Goal: Check status: Check status

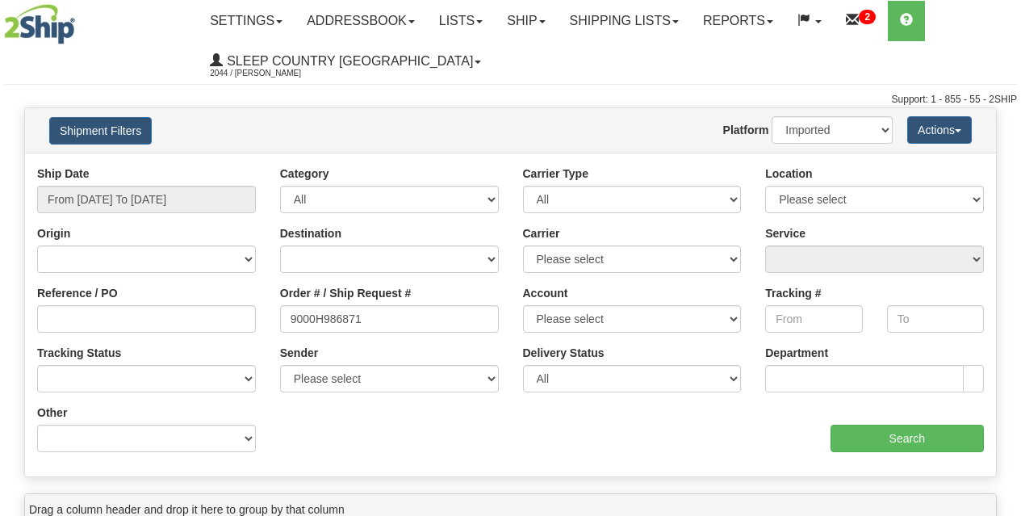
select select "1"
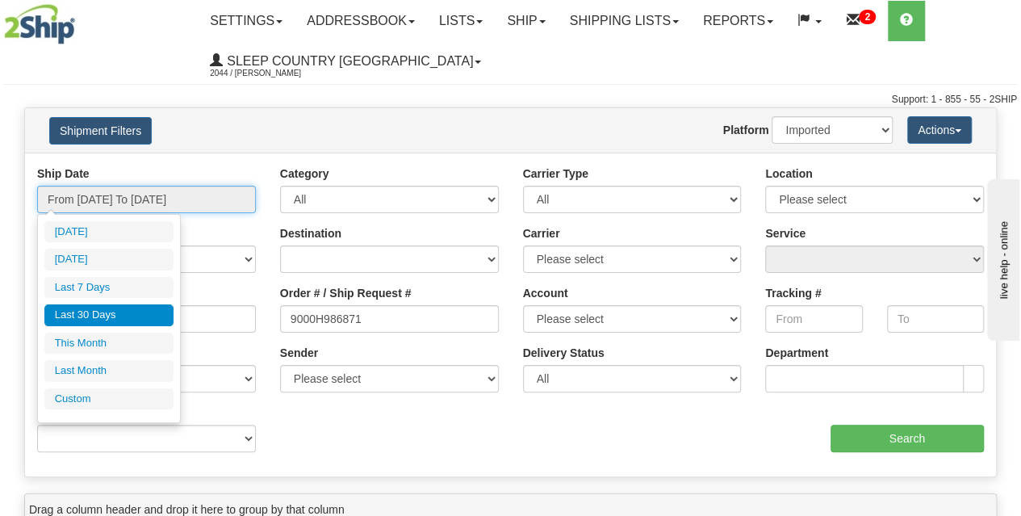
click at [138, 189] on input "From [DATE] To [DATE]" at bounding box center [146, 199] width 219 height 27
click at [95, 310] on li "Last 30 Days" at bounding box center [108, 315] width 129 height 22
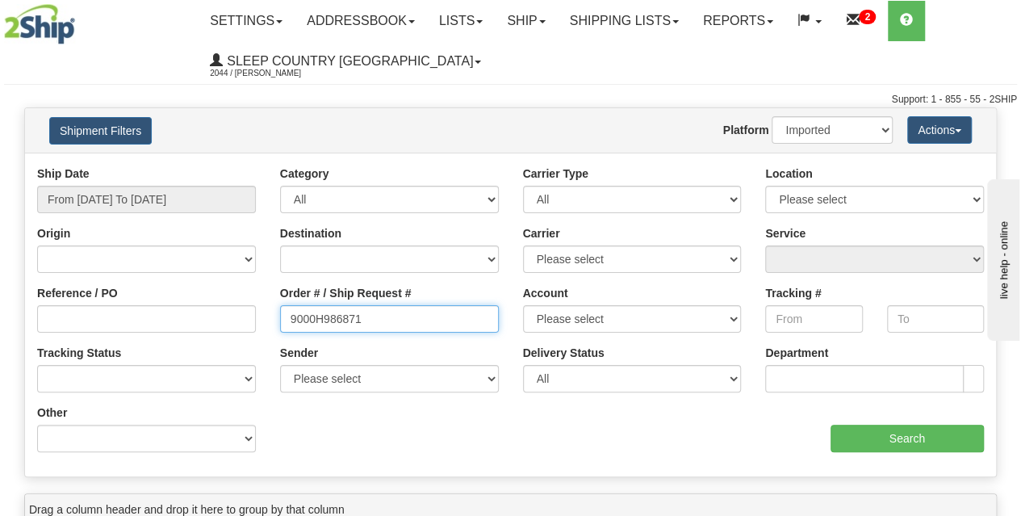
drag, startPoint x: 386, startPoint y: 318, endPoint x: 149, endPoint y: 331, distance: 237.7
click at [149, 165] on div "Reference / PO Order # / Ship Request # 9000H986871 Account Please select [GEOG…" at bounding box center [510, 165] width 971 height 0
paste input "9000H955823"
type input "9000H955823"
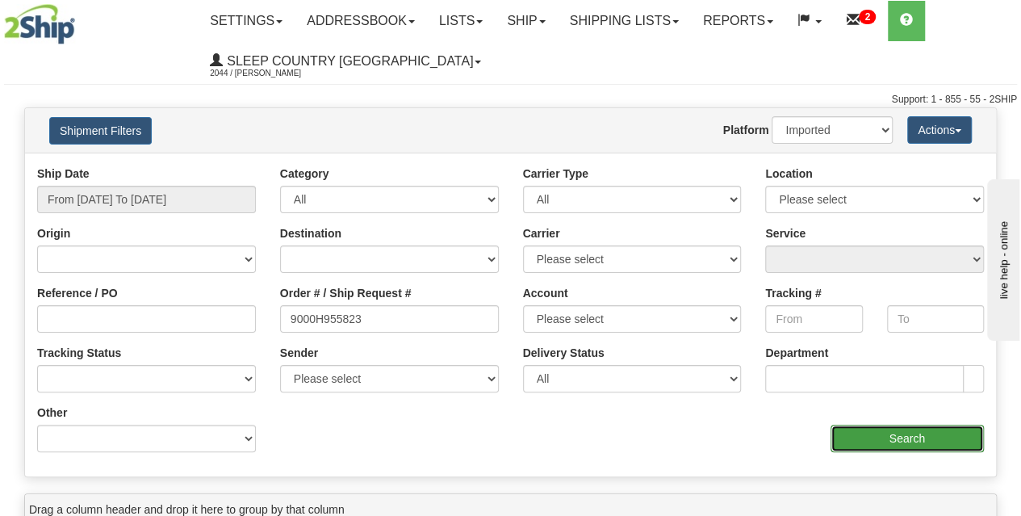
click at [867, 440] on input "Search" at bounding box center [908, 438] width 154 height 27
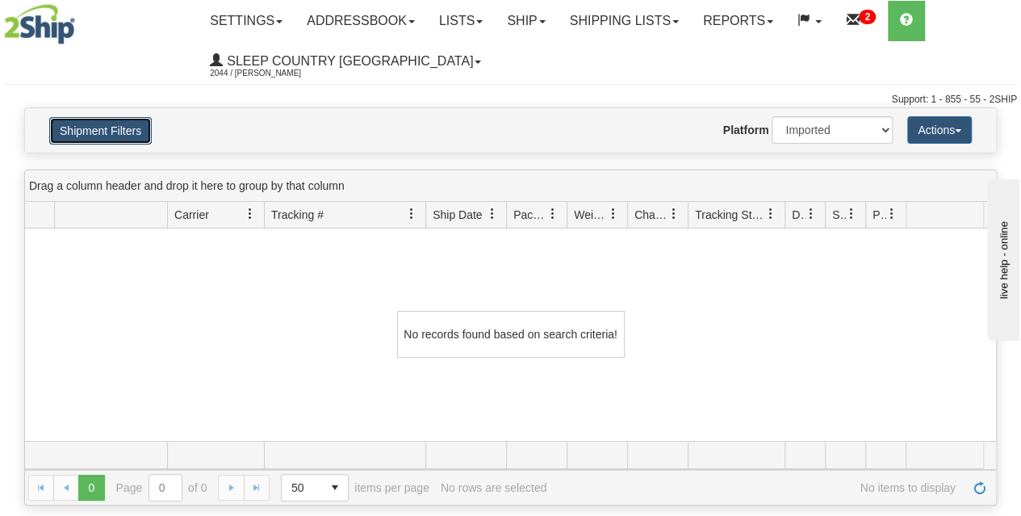
click at [127, 130] on button "Shipment Filters" at bounding box center [100, 130] width 103 height 27
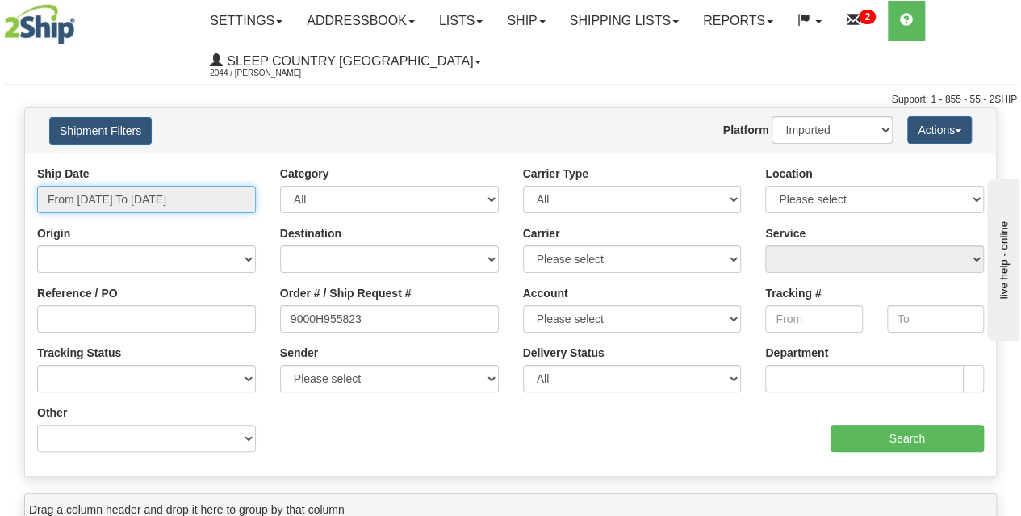
click at [119, 201] on input "From [DATE] To [DATE]" at bounding box center [146, 199] width 219 height 27
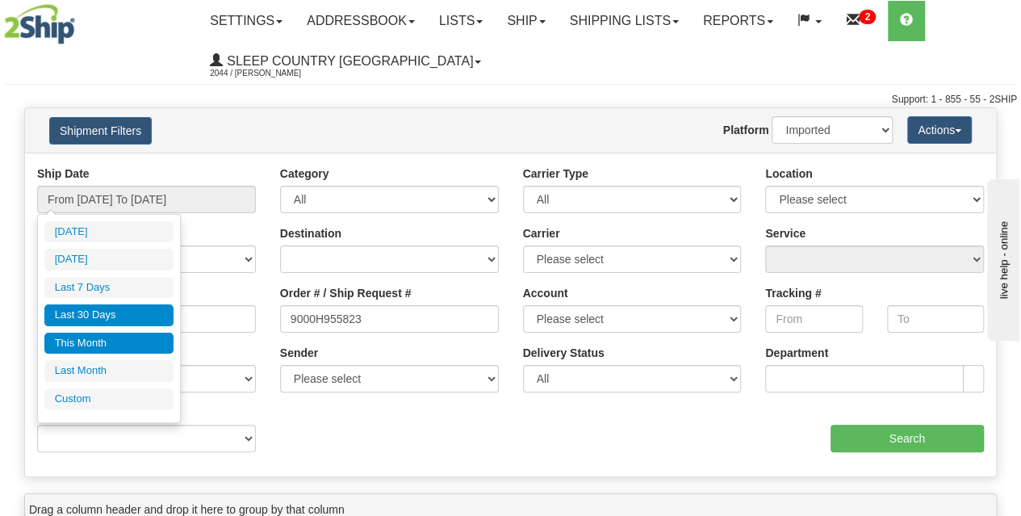
click at [102, 334] on li "This Month" at bounding box center [108, 344] width 129 height 22
type input "From [DATE] To [DATE]"
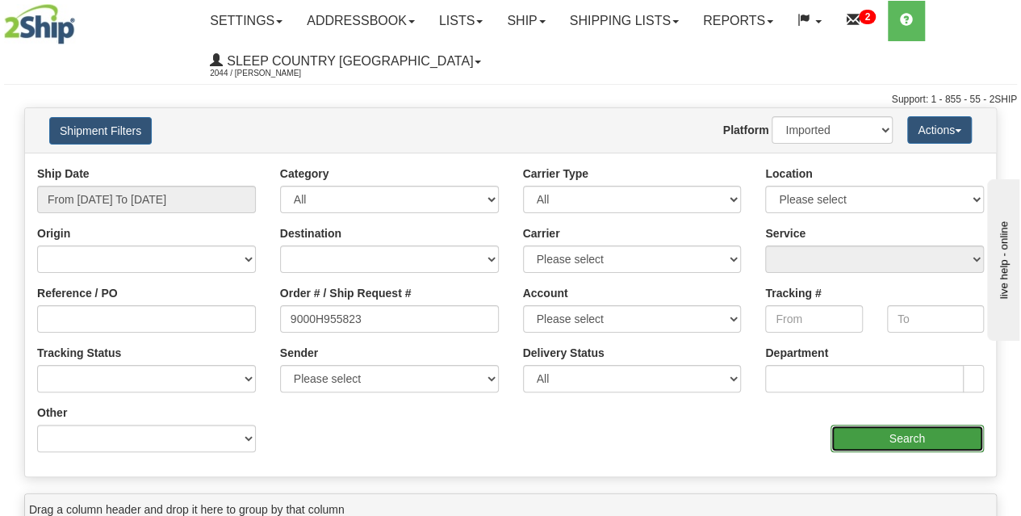
click at [921, 440] on input "Search" at bounding box center [908, 438] width 154 height 27
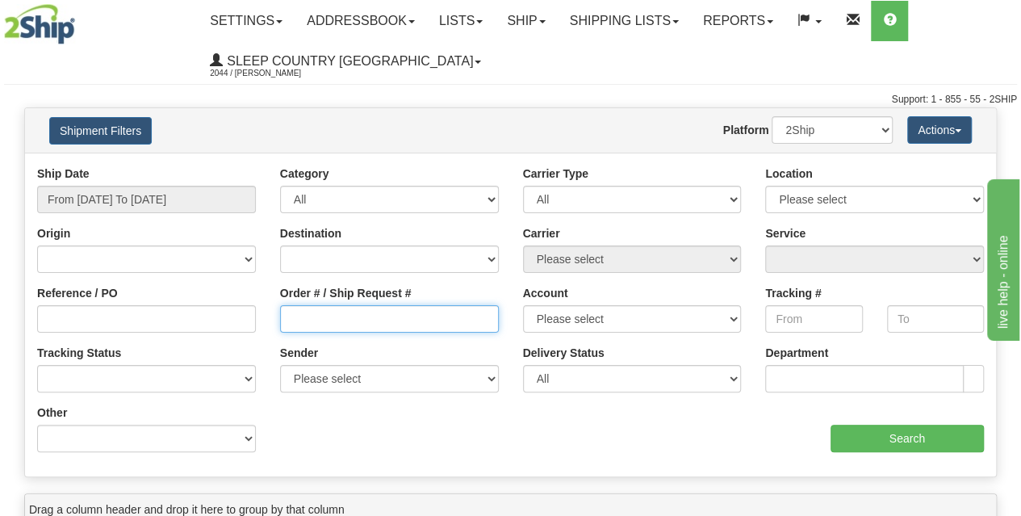
click at [300, 316] on input "Order # / Ship Request #" at bounding box center [389, 318] width 219 height 27
paste input "9000H955823"
type input "9000H955823"
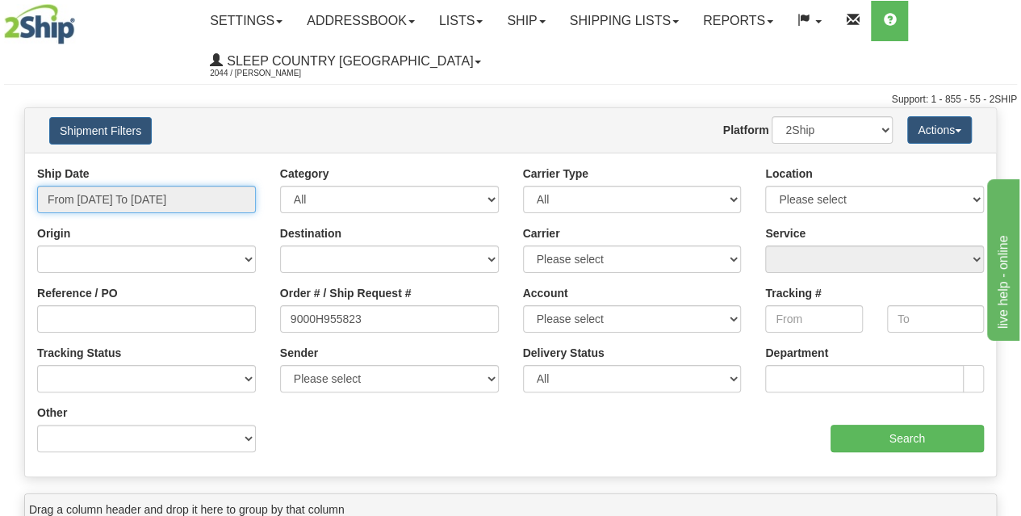
click at [155, 206] on input "From 08/12/2025 To 08/13/2025" at bounding box center [146, 199] width 219 height 27
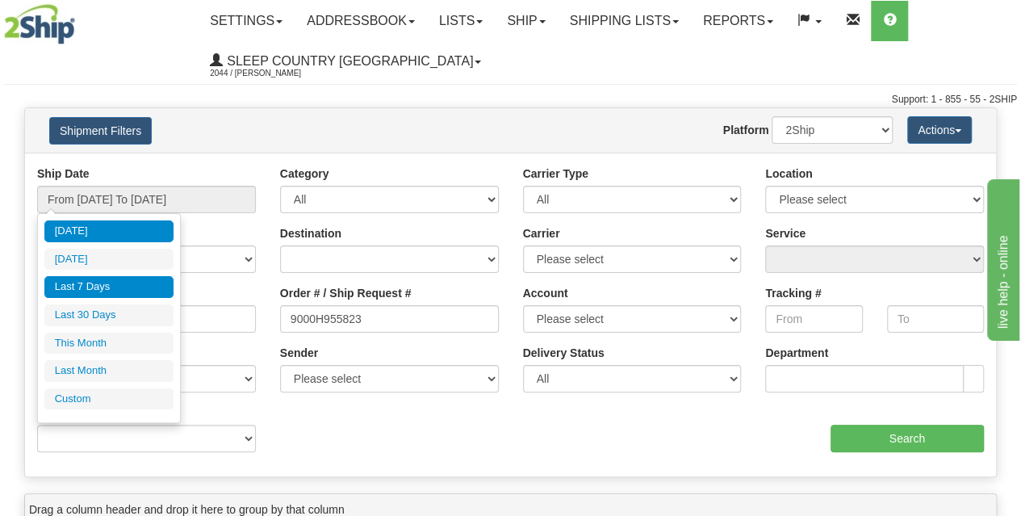
click at [107, 284] on li "Last 7 Days" at bounding box center [108, 287] width 129 height 22
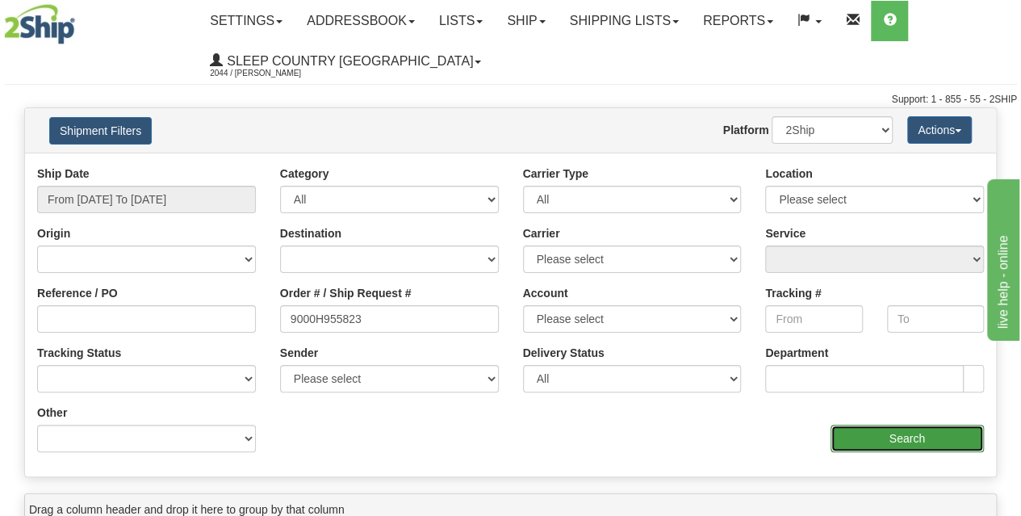
click at [897, 438] on input "Search" at bounding box center [908, 438] width 154 height 27
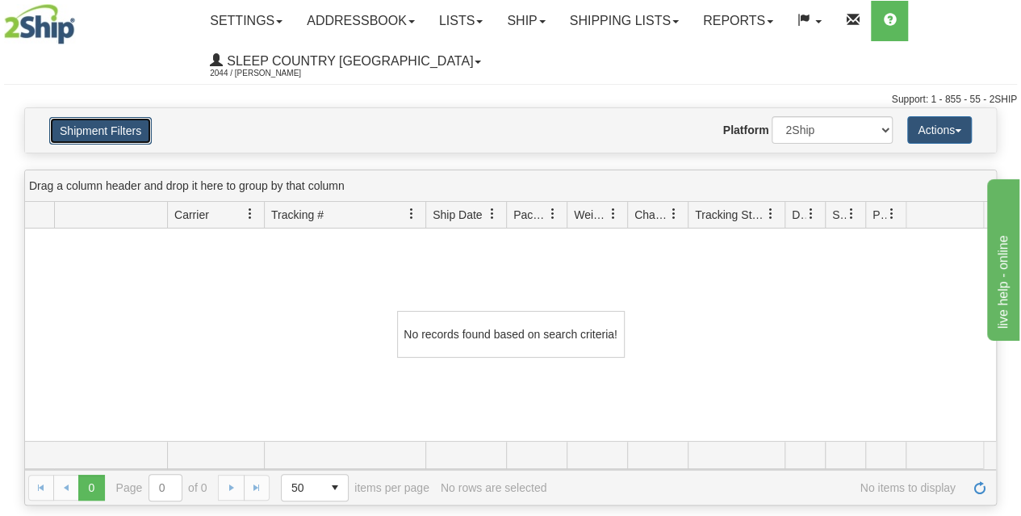
click at [115, 128] on button "Shipment Filters" at bounding box center [100, 130] width 103 height 27
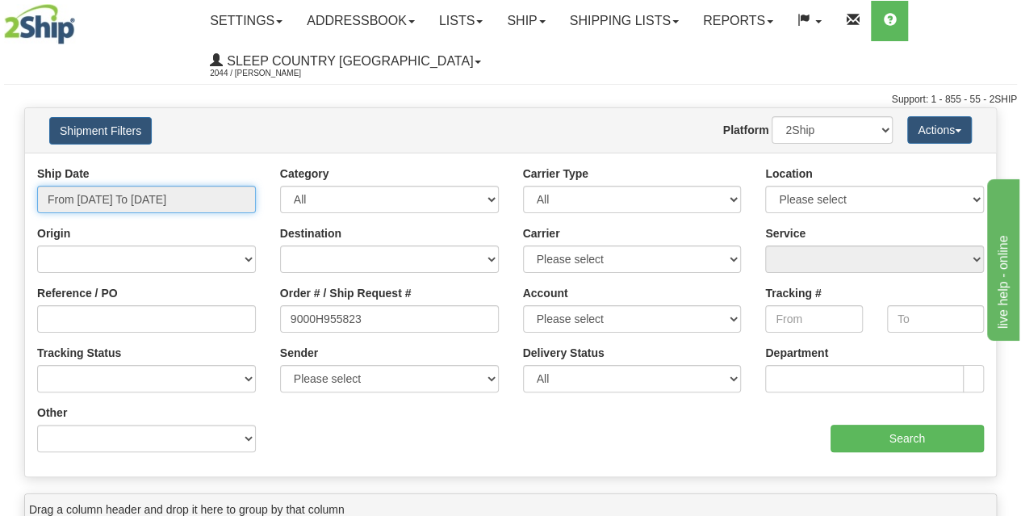
click at [119, 204] on input "From 08/07/2025 To 08/13/2025" at bounding box center [146, 199] width 219 height 27
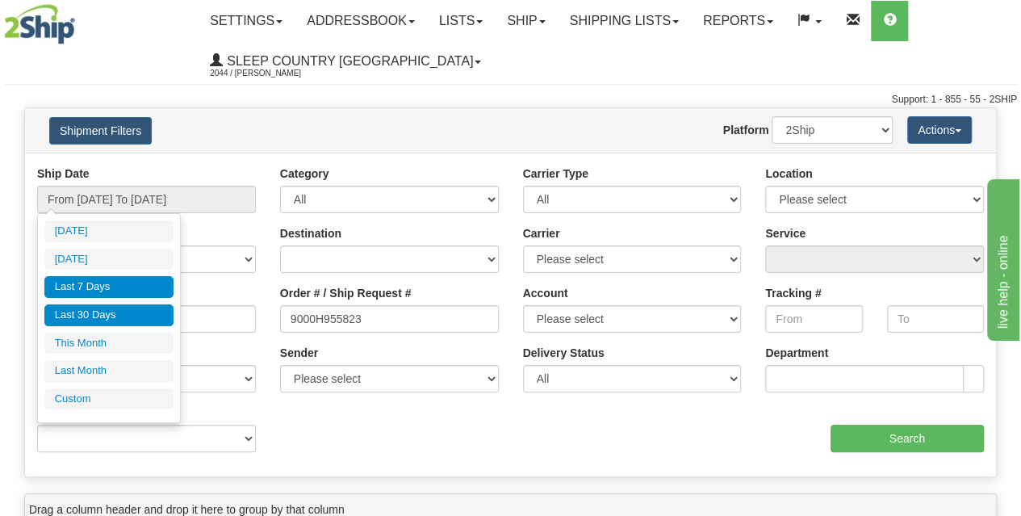
click at [107, 313] on li "Last 30 Days" at bounding box center [108, 315] width 129 height 22
type input "From [DATE] To [DATE]"
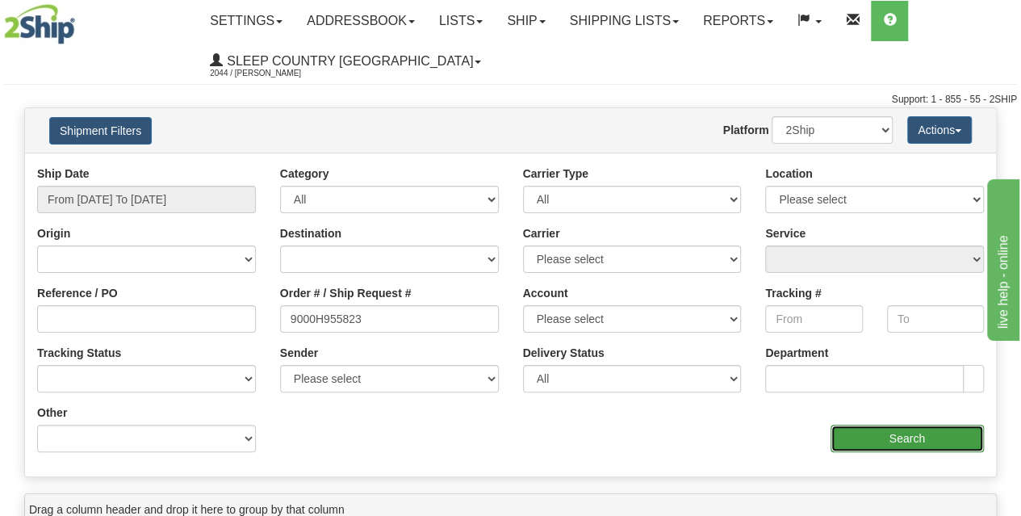
click at [882, 434] on input "Search" at bounding box center [908, 438] width 154 height 27
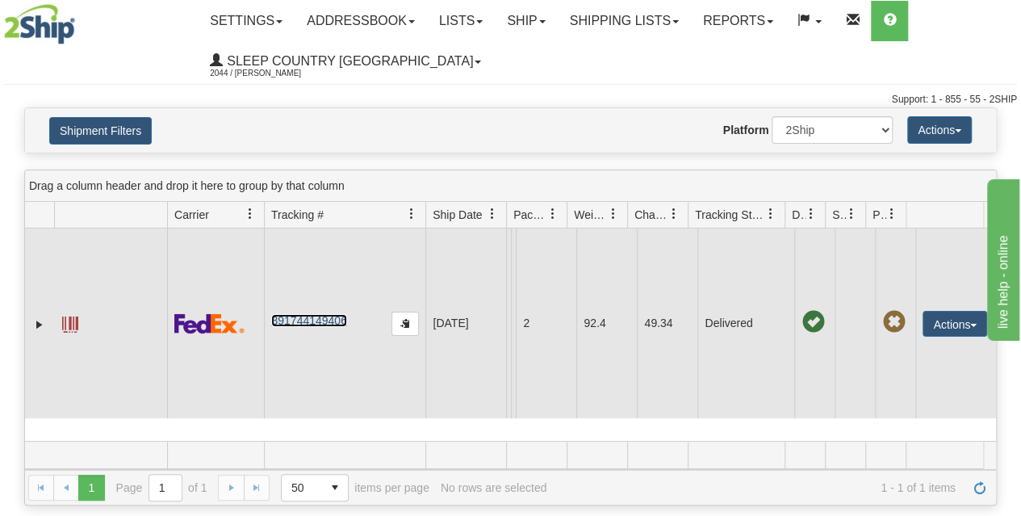
click at [311, 316] on link "391744149406" at bounding box center [308, 320] width 75 height 13
